Goal: Transaction & Acquisition: Purchase product/service

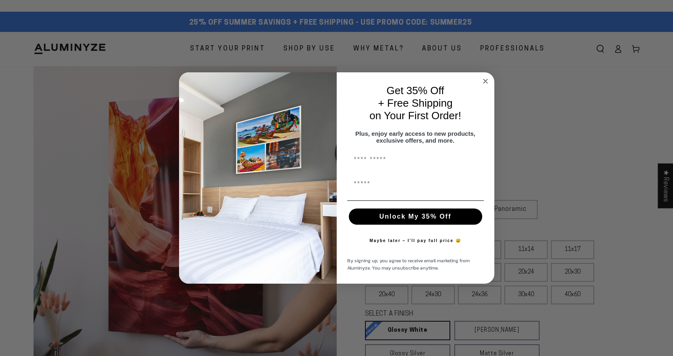
scroll to position [108, 0]
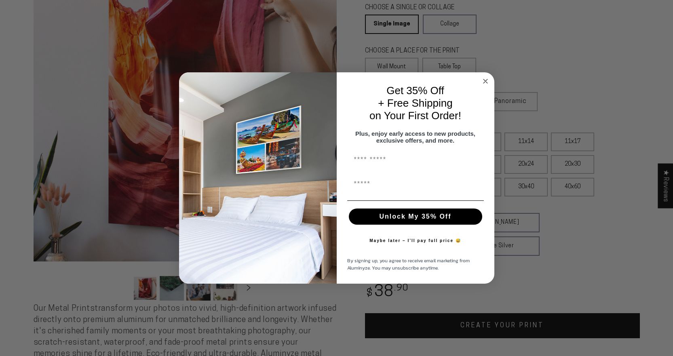
select select "**********"
click at [484, 77] on circle "Close dialog" at bounding box center [485, 80] width 9 height 9
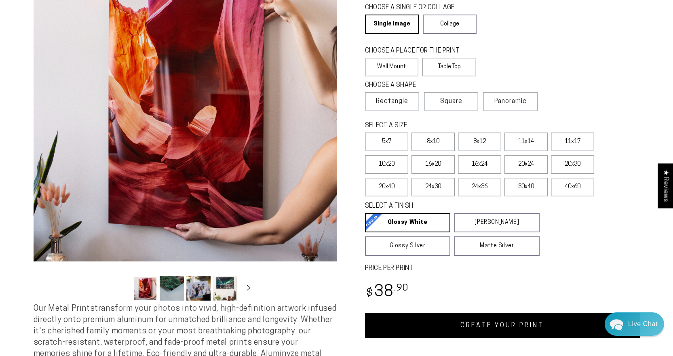
scroll to position [54, 0]
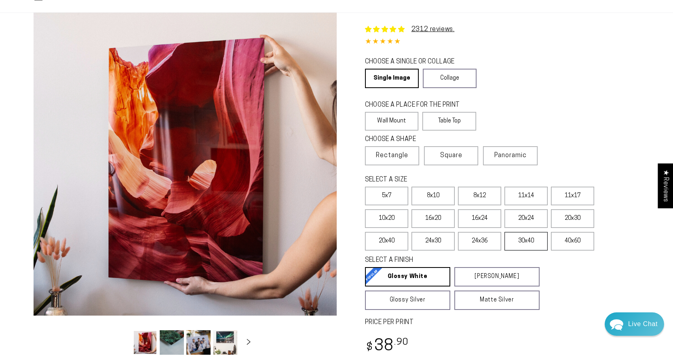
click at [525, 245] on label "30x40" at bounding box center [526, 241] width 43 height 19
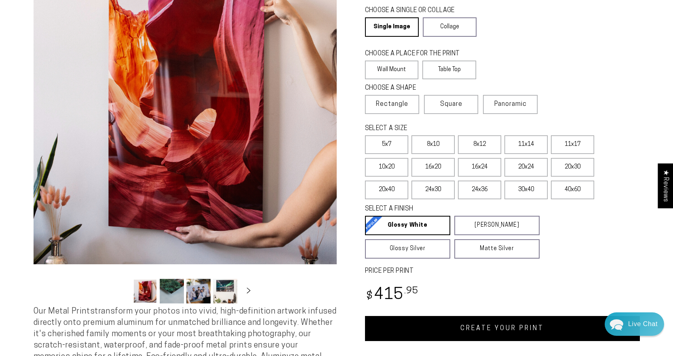
scroll to position [108, 0]
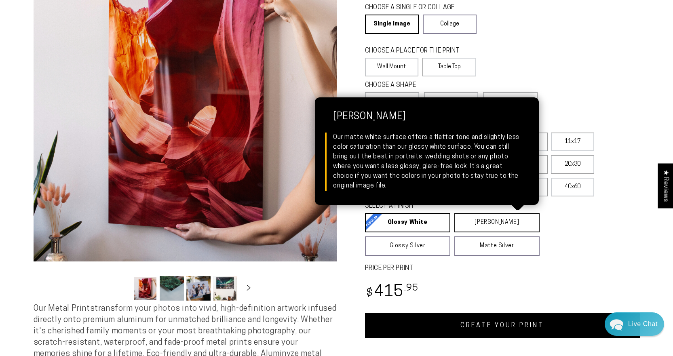
click at [472, 231] on link "Matte White Matte White Our matte white surface offers a flatter tone and sligh…" at bounding box center [497, 222] width 85 height 19
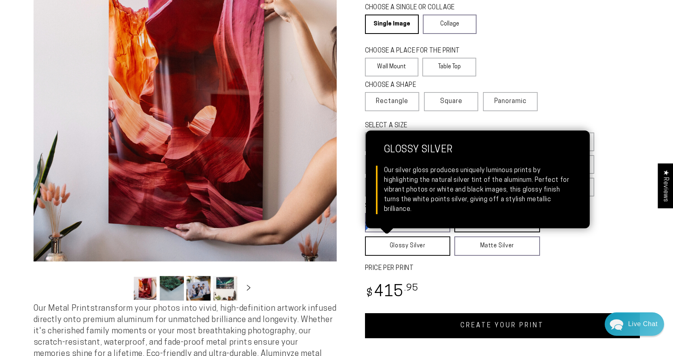
click at [412, 244] on link "Glossy Silver Glossy Silver Our silver gloss produces uniquely luminous prints …" at bounding box center [408, 246] width 86 height 19
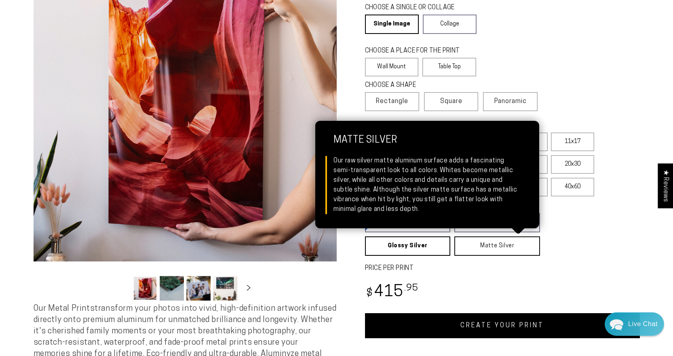
click at [481, 248] on link "Matte Silver Matte Silver Our raw silver matte aluminum surface adds a fascinat…" at bounding box center [498, 246] width 86 height 19
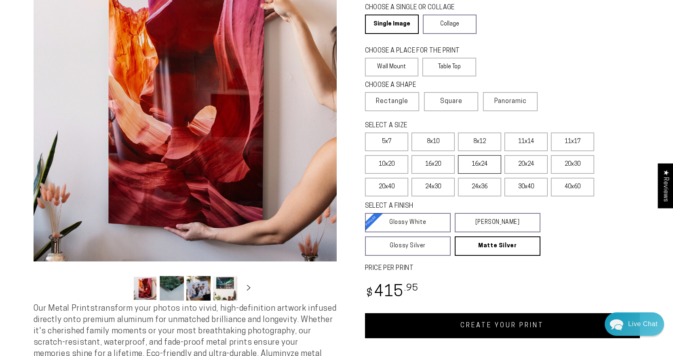
click at [475, 167] on label "16x24" at bounding box center [479, 164] width 43 height 19
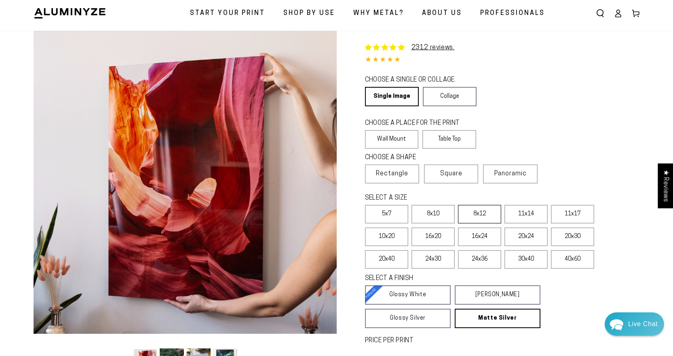
scroll to position [54, 0]
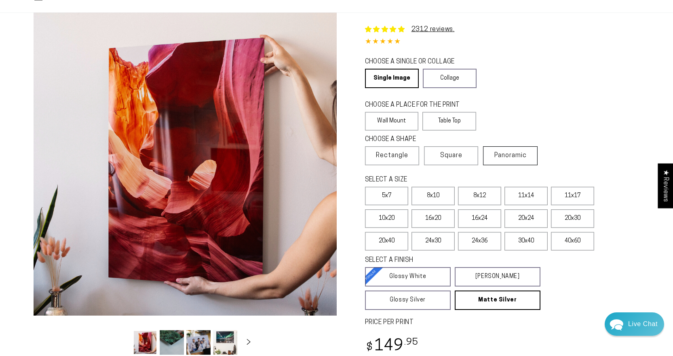
click at [521, 158] on span "Panoramic" at bounding box center [511, 155] width 32 height 6
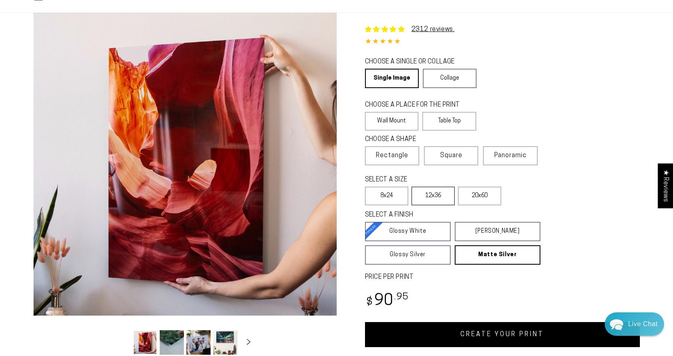
click at [443, 201] on label "12x36" at bounding box center [433, 196] width 43 height 19
click at [461, 159] on span "Square" at bounding box center [451, 156] width 22 height 10
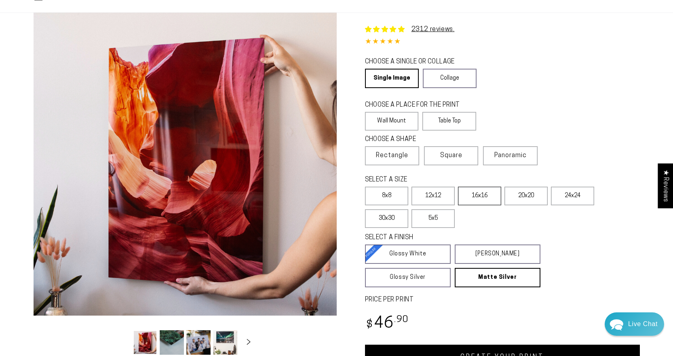
click at [489, 201] on label "16x16" at bounding box center [479, 196] width 43 height 19
click at [519, 197] on label "20x20" at bounding box center [526, 196] width 43 height 19
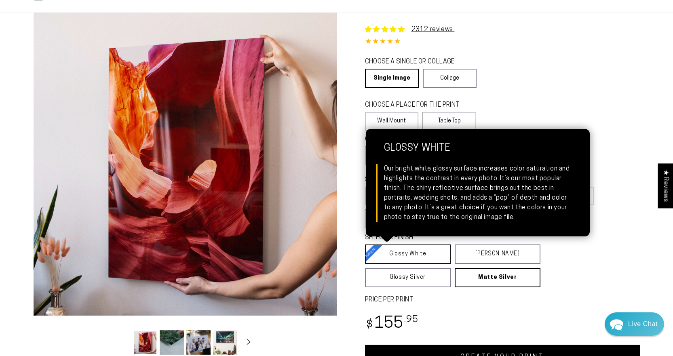
click at [427, 258] on link "Glossy White Glossy White Our bright white glossy surface increases color satur…" at bounding box center [408, 254] width 86 height 19
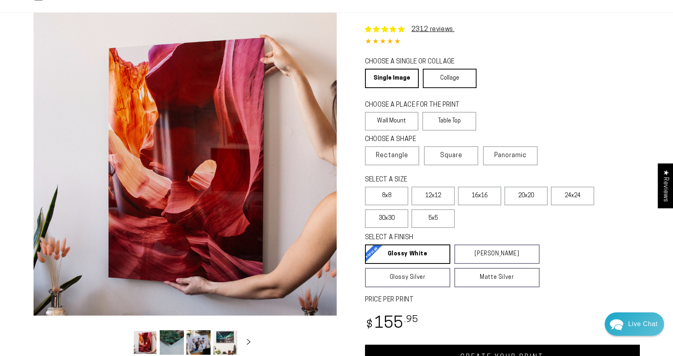
click at [453, 76] on link "Collage" at bounding box center [450, 78] width 54 height 19
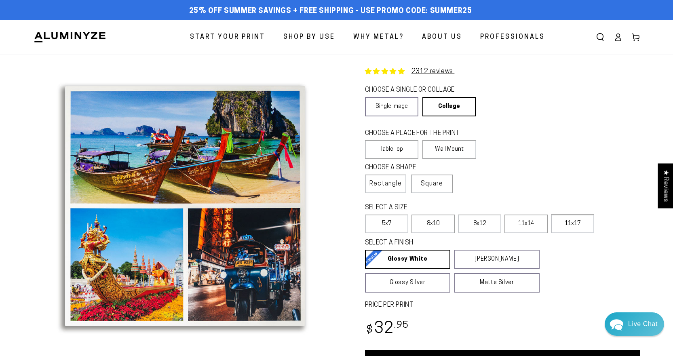
click at [574, 230] on label "11x17" at bounding box center [572, 224] width 43 height 19
